Goal: Task Accomplishment & Management: Use online tool/utility

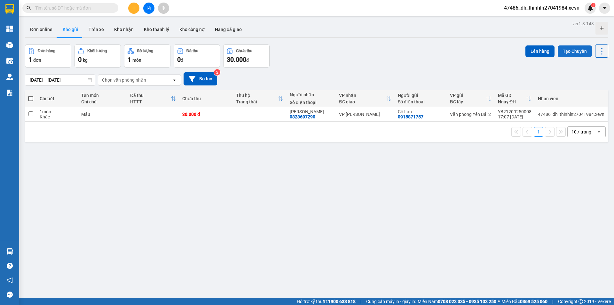
click at [570, 48] on button "Tạo Chuyến" at bounding box center [575, 51] width 34 height 12
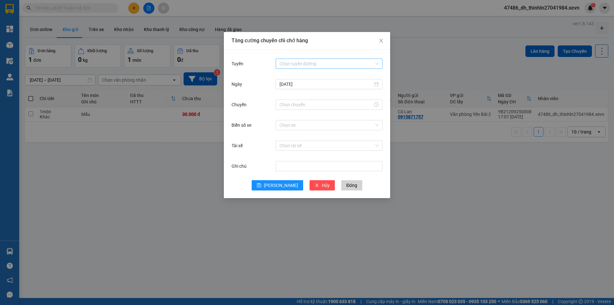
click at [329, 66] on input "Tuyến" at bounding box center [326, 64] width 95 height 10
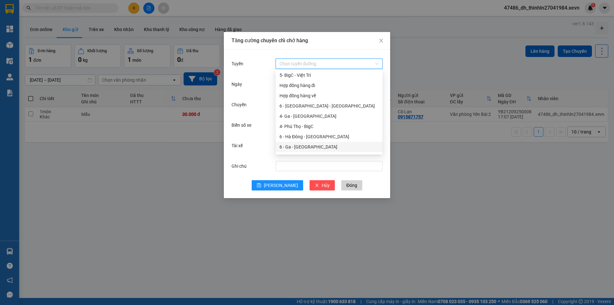
scroll to position [64, 0]
click at [305, 125] on div "6 - Yên Bái - Ga" at bounding box center [328, 125] width 99 height 7
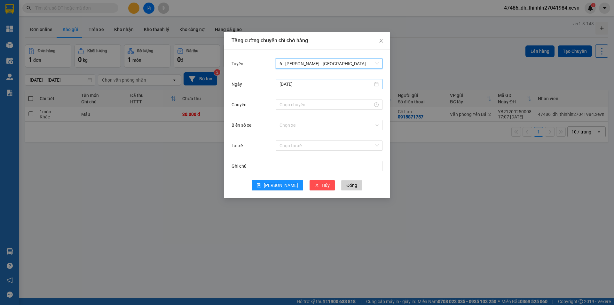
click at [378, 83] on div "12/09/2025" at bounding box center [328, 84] width 99 height 7
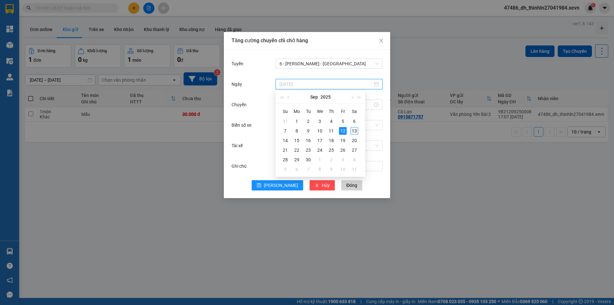
type input "13/09/2025"
click at [353, 128] on div "13" at bounding box center [354, 131] width 8 height 8
click at [311, 102] on input "Chuyến" at bounding box center [325, 104] width 93 height 7
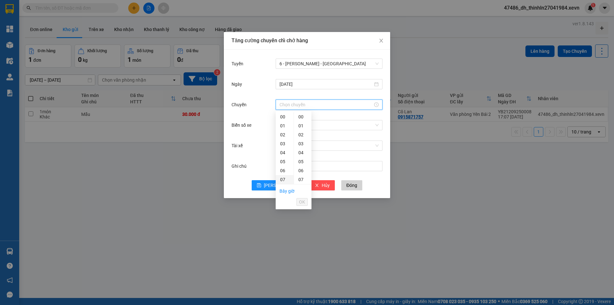
click at [282, 179] on div "07" at bounding box center [285, 179] width 18 height 9
type input "07:00"
click at [303, 202] on span "OK" at bounding box center [302, 201] width 6 height 7
click at [304, 124] on input "Biển số xe" at bounding box center [326, 125] width 95 height 10
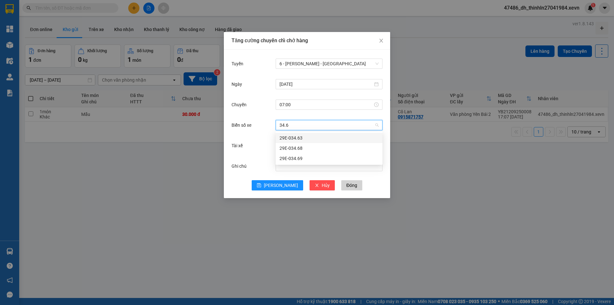
type input "34.69"
click at [300, 137] on div "29E-034.69" at bounding box center [328, 137] width 99 height 7
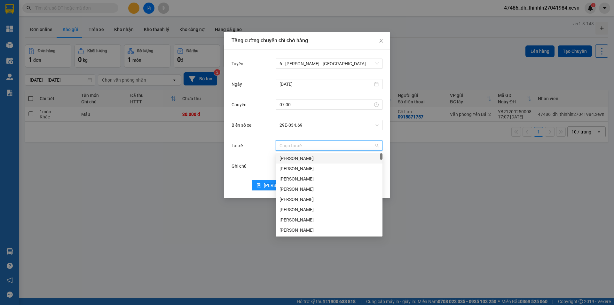
click at [297, 143] on input "Tài xế" at bounding box center [326, 146] width 95 height 10
type input "hâu"
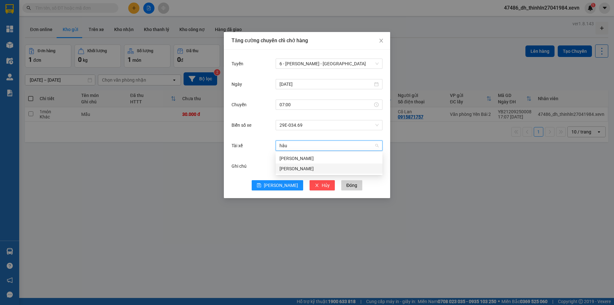
click at [294, 170] on div "Tống Văn Hậu" at bounding box center [328, 168] width 99 height 7
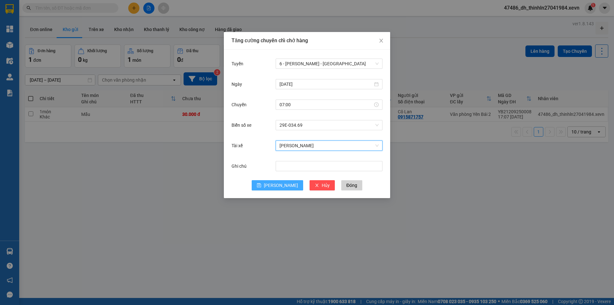
click at [283, 184] on span "Lưu" at bounding box center [281, 185] width 34 height 7
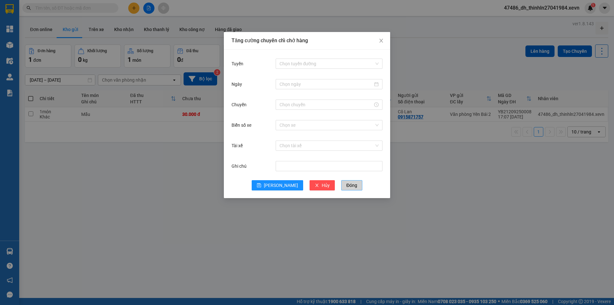
click at [341, 189] on button "Đóng" at bounding box center [351, 185] width 21 height 10
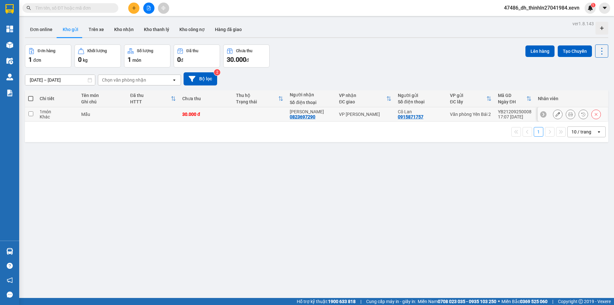
click at [31, 113] on input "checkbox" at bounding box center [30, 113] width 5 height 5
checkbox input "true"
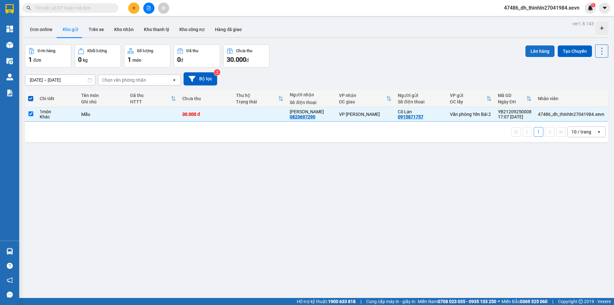
click at [530, 52] on button "Lên hàng" at bounding box center [539, 51] width 29 height 12
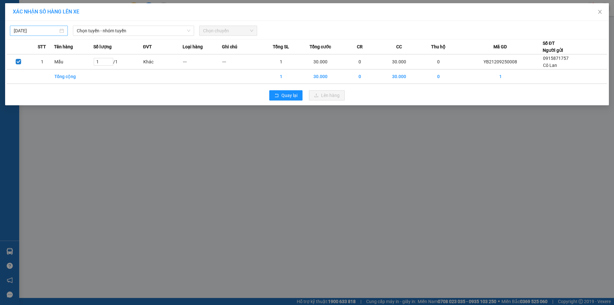
click at [60, 30] on div "12/09/2025" at bounding box center [39, 30] width 50 height 7
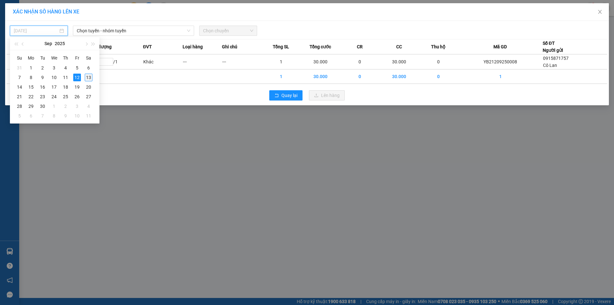
click at [89, 78] on div "13" at bounding box center [89, 78] width 8 height 8
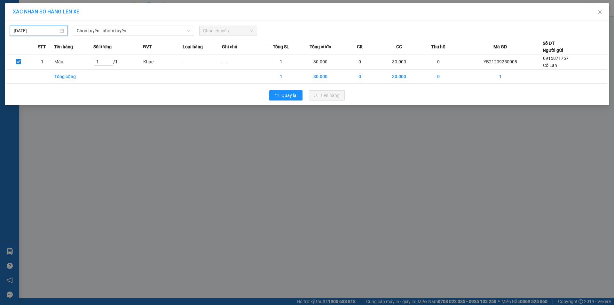
type input "13/09/2025"
click at [189, 33] on span "Chọn tuyến - nhóm tuyến" at bounding box center [134, 31] width 114 height 10
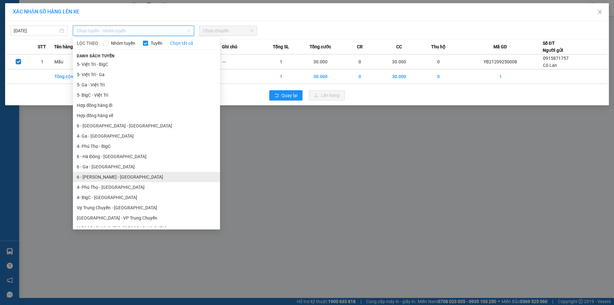
click at [133, 172] on li "6 - Yên Bái - Ga" at bounding box center [146, 177] width 147 height 10
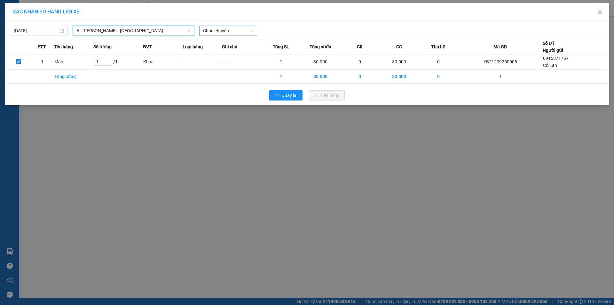
click at [226, 30] on span "Chọn chuyến" at bounding box center [228, 31] width 50 height 10
click at [224, 53] on div "07:00 (TC) - 29E-034.69" at bounding box center [228, 53] width 50 height 7
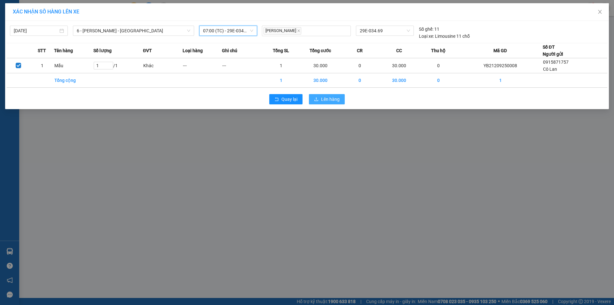
click at [331, 99] on span "Lên hàng" at bounding box center [330, 99] width 19 height 7
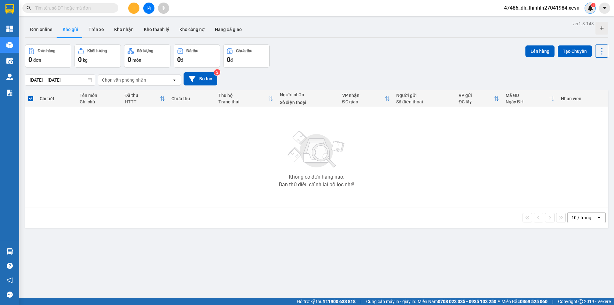
click at [589, 8] on img at bounding box center [590, 8] width 6 height 6
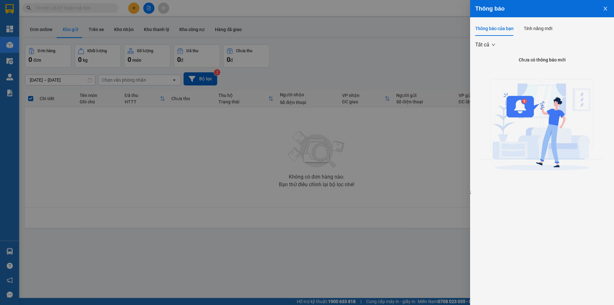
click at [604, 8] on icon "close" at bounding box center [605, 8] width 5 height 5
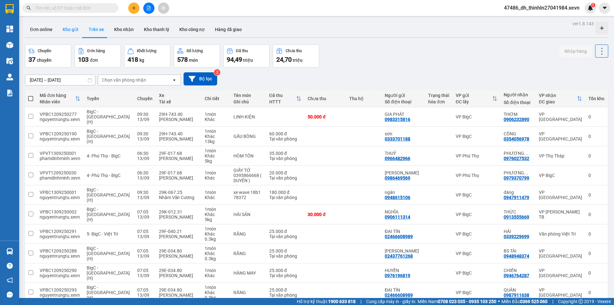
click at [71, 29] on button "Kho gửi" at bounding box center [71, 29] width 26 height 15
